Goal: Task Accomplishment & Management: Use online tool/utility

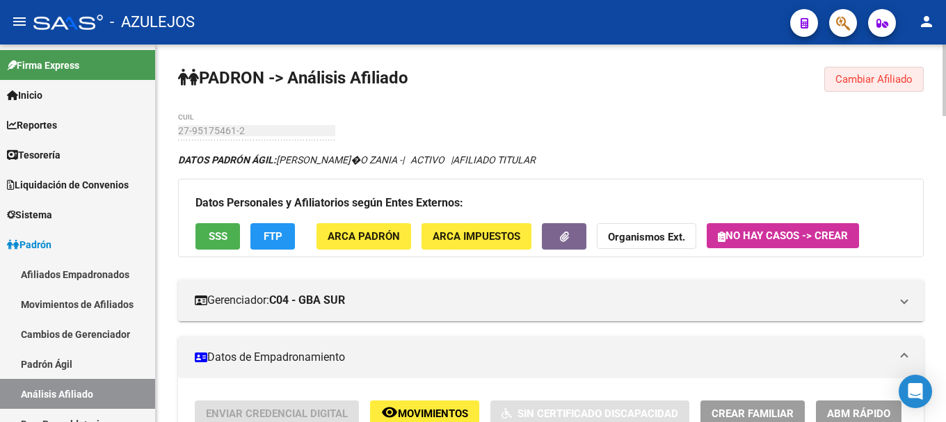
click at [890, 74] on span "Cambiar Afiliado" at bounding box center [873, 79] width 77 height 13
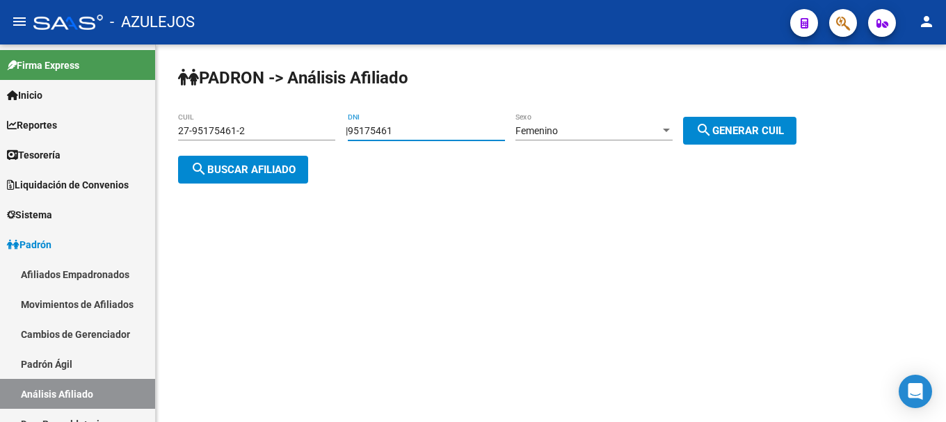
drag, startPoint x: 439, startPoint y: 129, endPoint x: 360, endPoint y: 132, distance: 78.7
click at [360, 132] on div "| 95175461 DNI Femenino Sexo search Generar CUIL" at bounding box center [576, 130] width 461 height 11
type input "16846367"
click at [673, 128] on div at bounding box center [666, 130] width 13 height 11
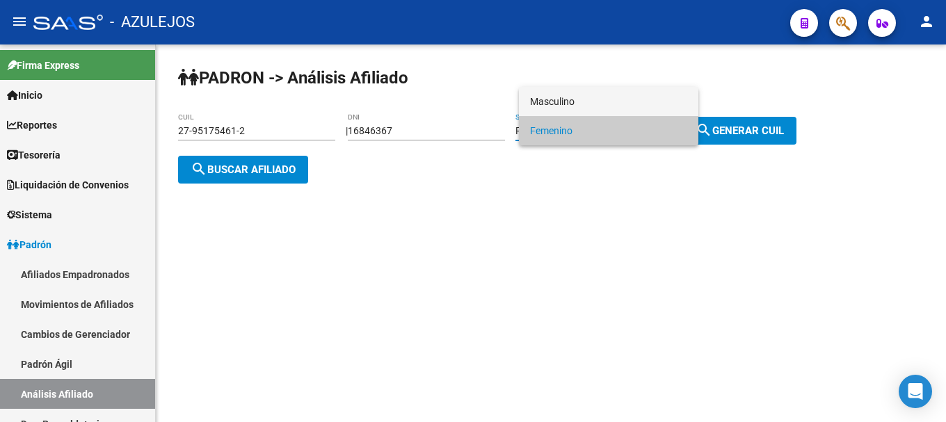
click at [659, 107] on span "Masculino" at bounding box center [608, 101] width 157 height 29
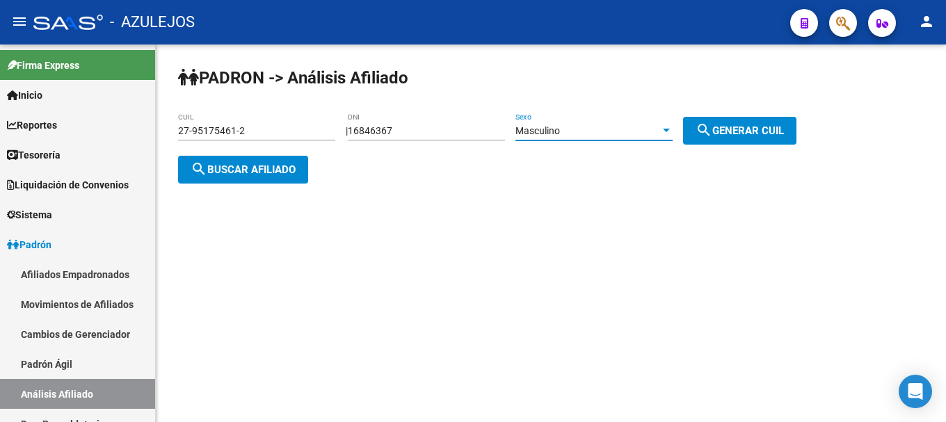
click at [746, 125] on span "search Generar CUIL" at bounding box center [740, 131] width 88 height 13
type input "20-16846367-8"
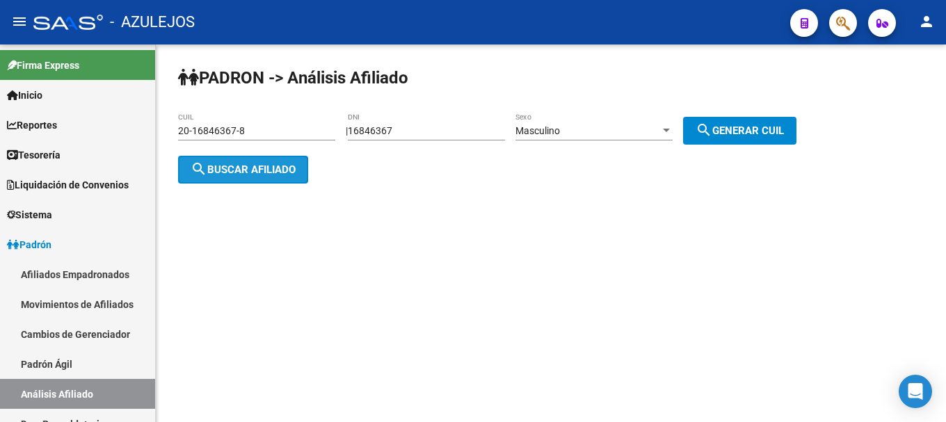
click at [247, 169] on span "search Buscar afiliado" at bounding box center [243, 169] width 105 height 13
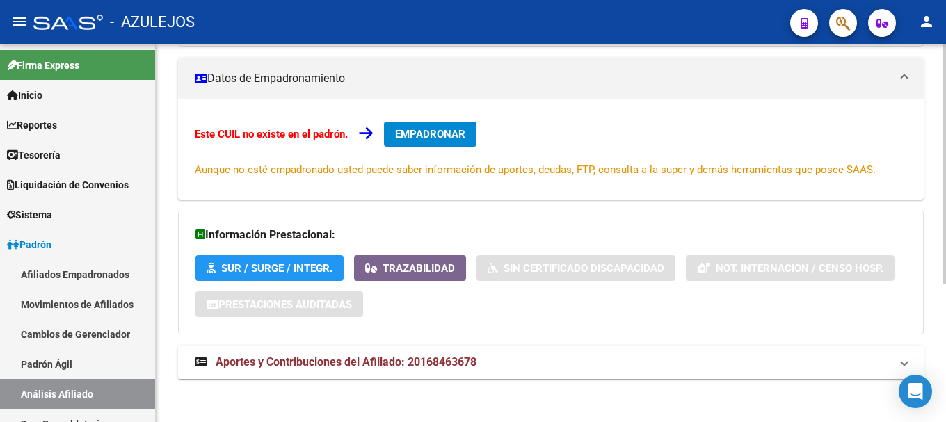
scroll to position [216, 0]
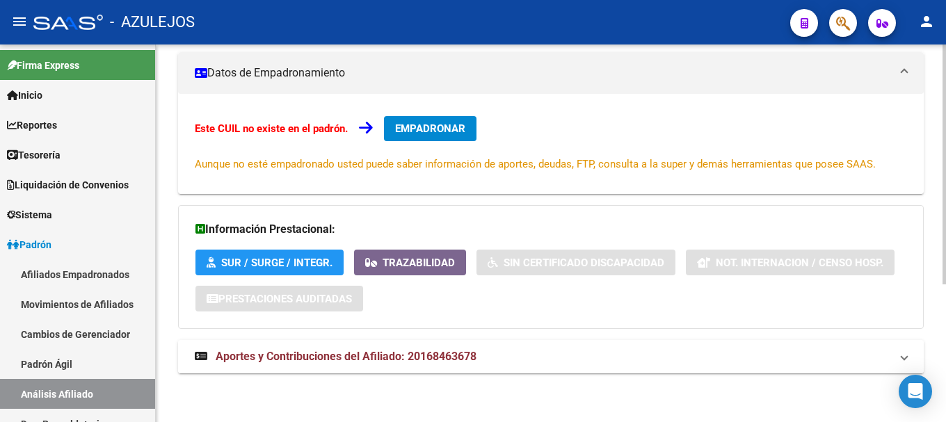
click at [318, 349] on strong "Aportes y Contribuciones del Afiliado: 20168463678" at bounding box center [336, 356] width 282 height 15
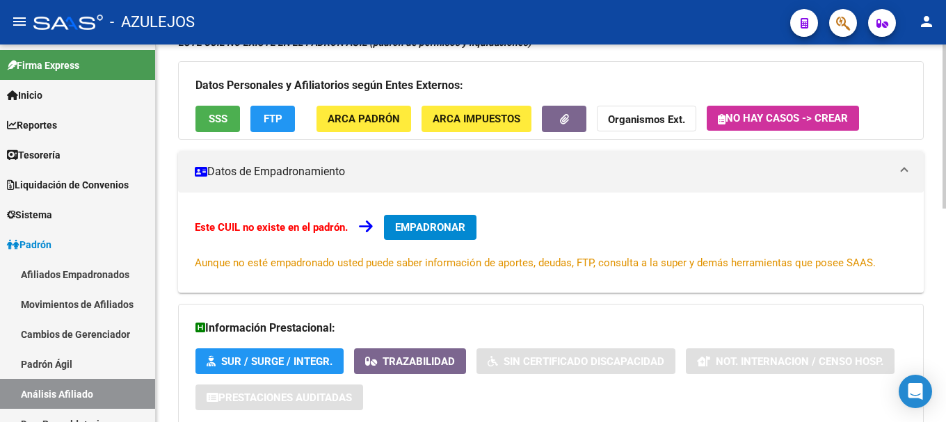
scroll to position [139, 0]
